Goal: Navigation & Orientation: Find specific page/section

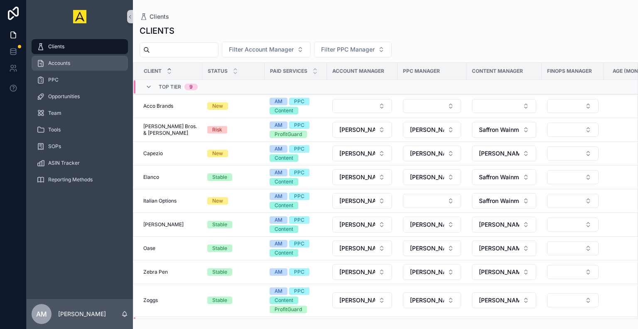
click at [75, 64] on div "Accounts" at bounding box center [80, 62] width 86 height 13
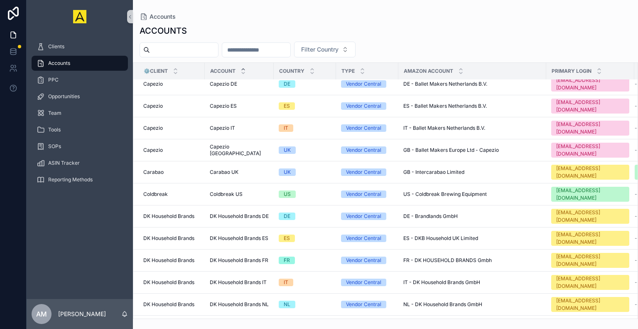
scroll to position [876, 0]
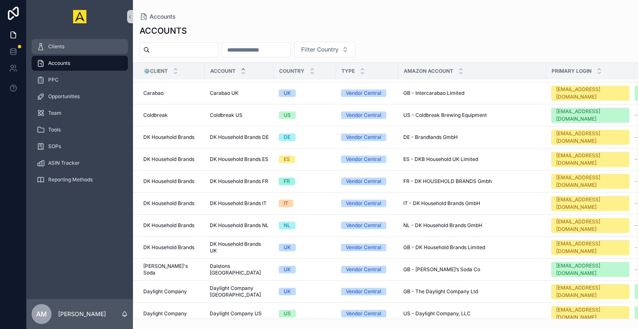
click at [73, 48] on div "Clients" at bounding box center [80, 46] width 86 height 13
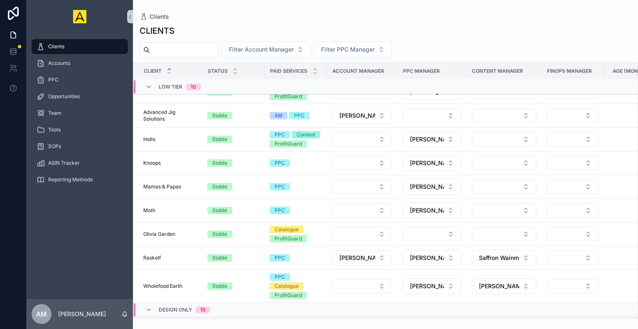
scroll to position [507, 0]
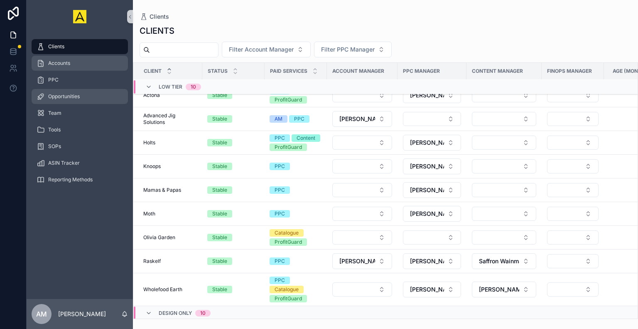
drag, startPoint x: 81, startPoint y: 64, endPoint x: 90, endPoint y: 93, distance: 30.2
click at [81, 64] on div "Accounts" at bounding box center [80, 62] width 86 height 13
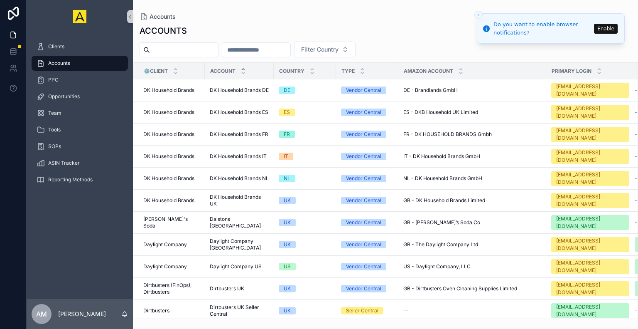
scroll to position [917, 0]
